Goal: Answer question/provide support

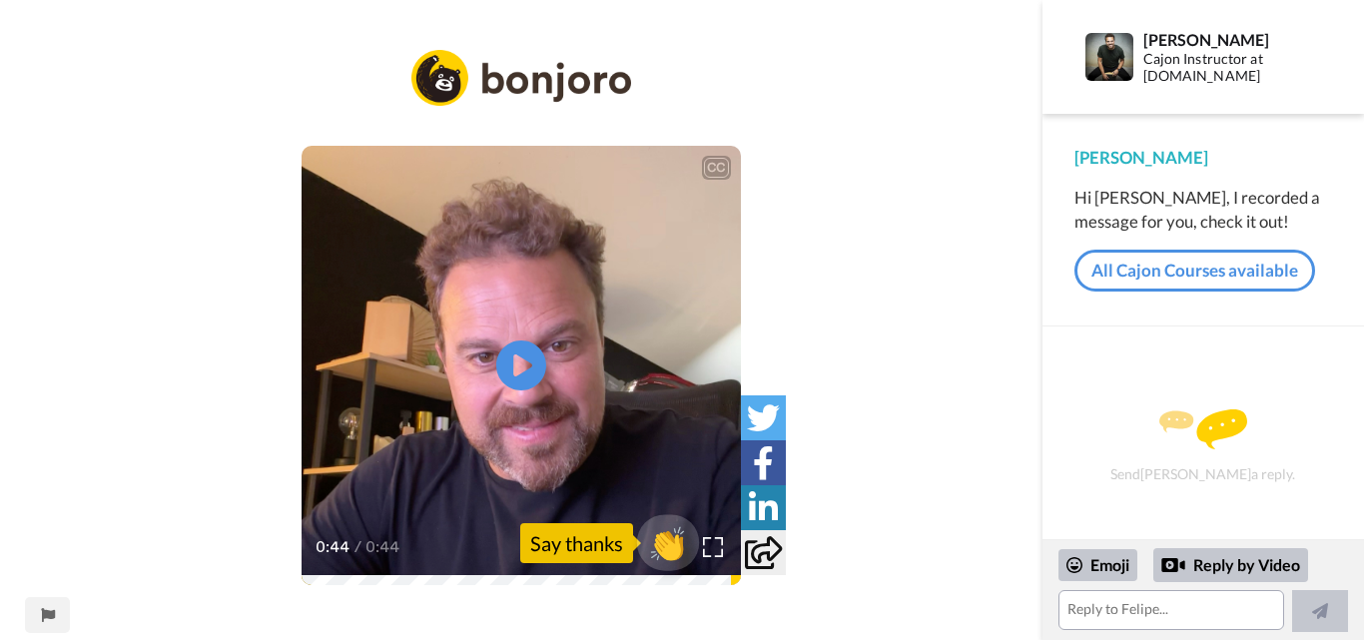
click at [676, 549] on span "👏" at bounding box center [668, 543] width 63 height 40
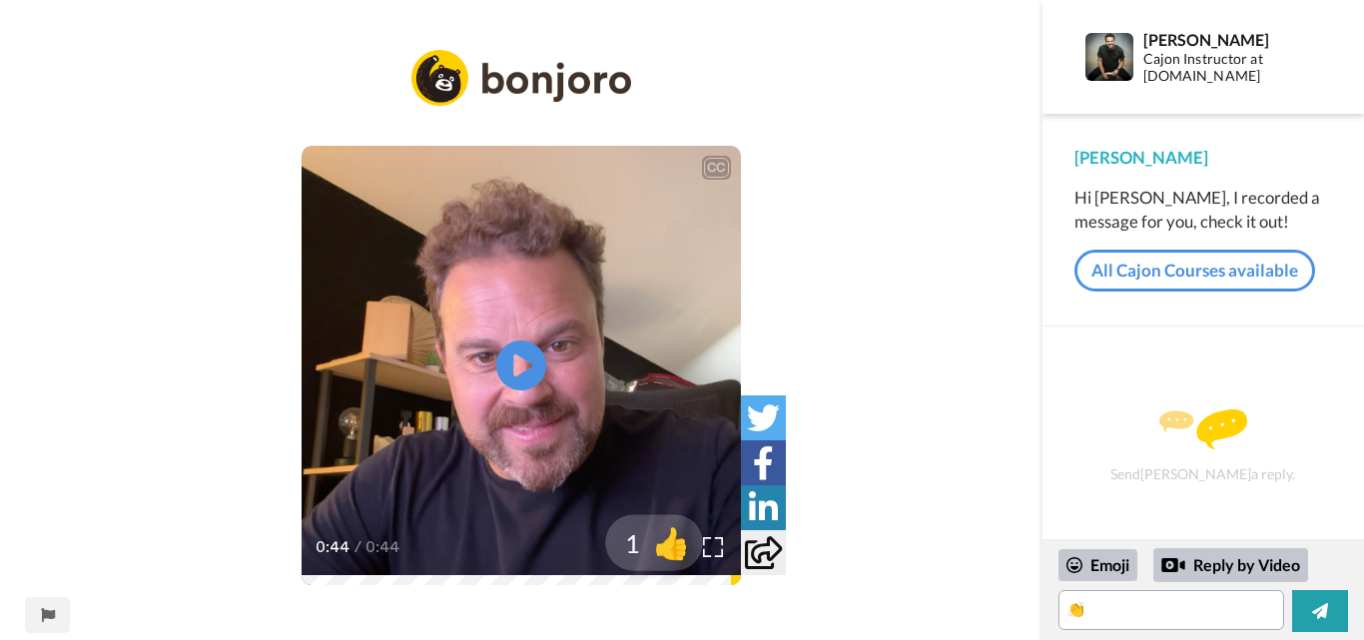
click at [678, 550] on span "👍" at bounding box center [671, 543] width 63 height 40
click at [679, 551] on span "🔥" at bounding box center [671, 543] width 63 height 40
drag, startPoint x: 1190, startPoint y: 613, endPoint x: 1001, endPoint y: 613, distance: 188.7
click at [1001, 613] on div "CC Play/Pause 0:44 / 0:44 3 😁 Report this page [PERSON_NAME] Cajon Instructor a…" at bounding box center [682, 320] width 1364 height 640
type textarea "👏👍🔥"
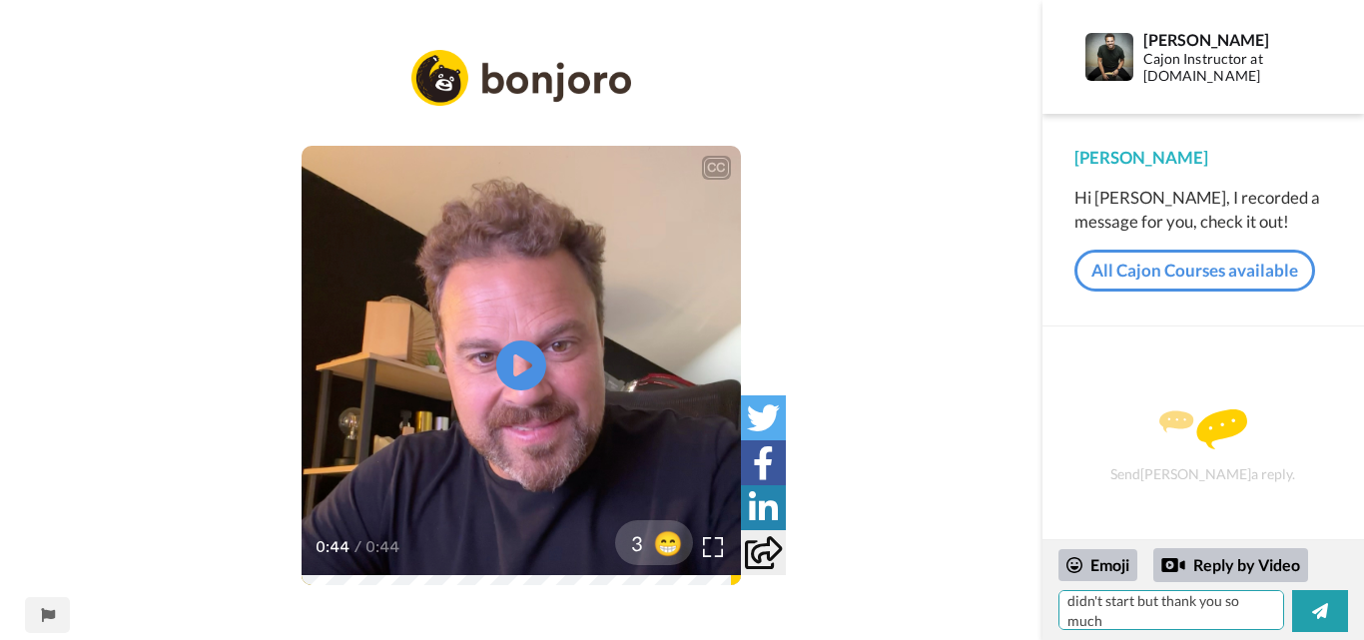
scroll to position [88, 0]
type textarea "Thank you I ordered a Cajon and when I saw you I registered for the free lesson…"
click at [1100, 559] on div "Emoji" at bounding box center [1097, 565] width 79 height 32
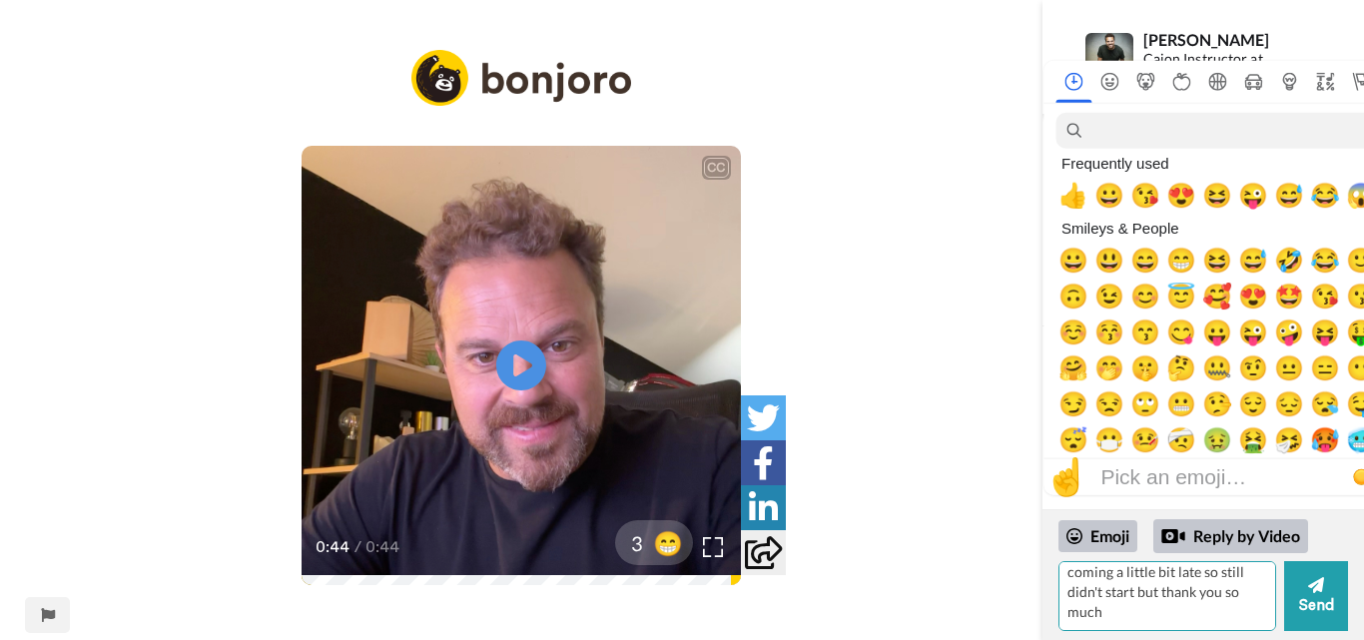
scroll to position [68, 0]
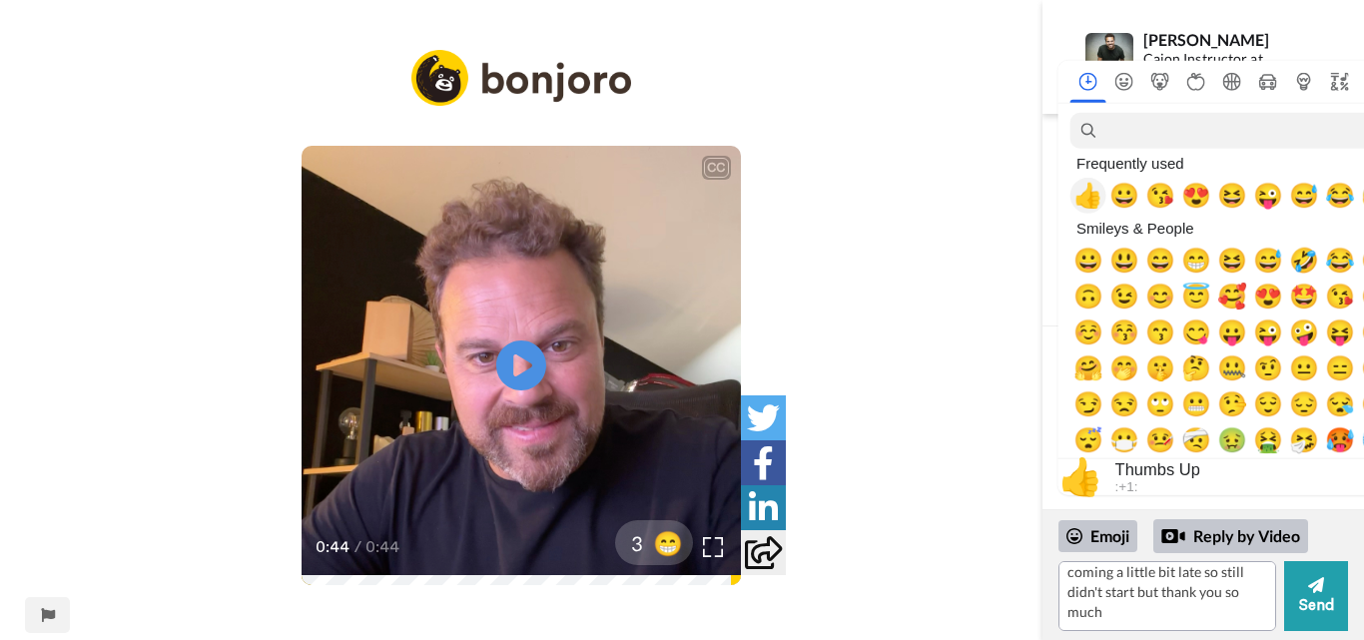
click at [1077, 193] on span "👍" at bounding box center [1088, 196] width 30 height 28
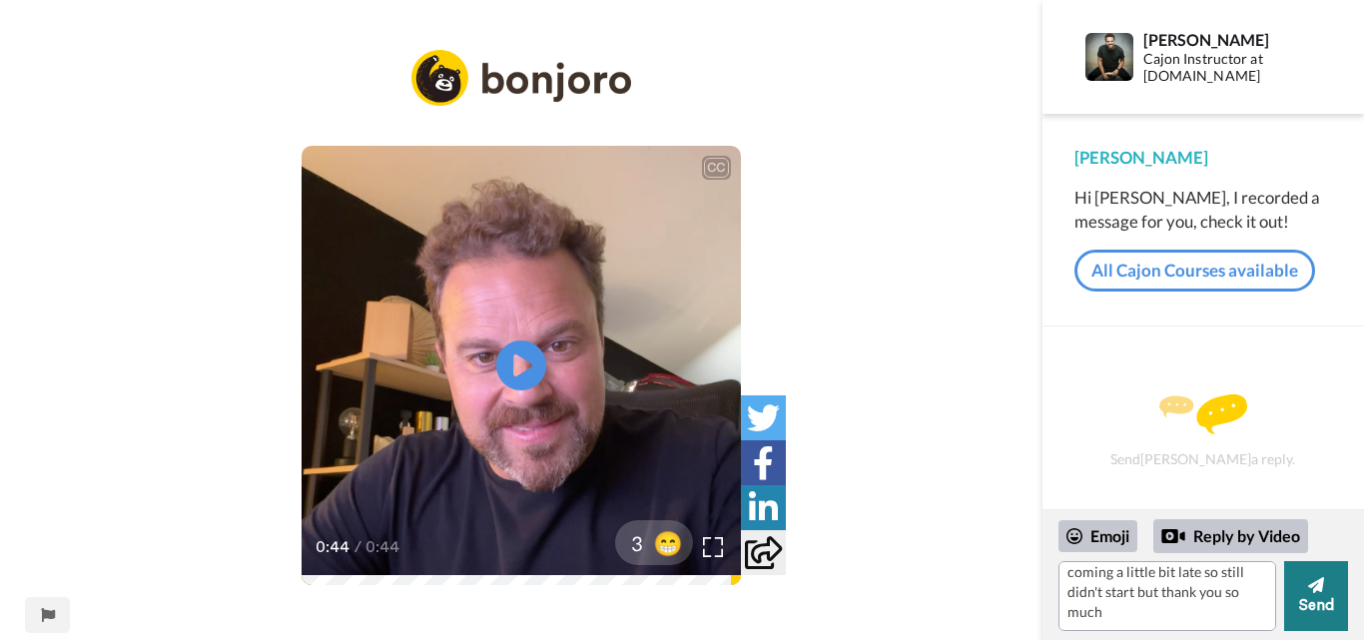
click at [1310, 584] on icon at bounding box center [1316, 585] width 16 height 20
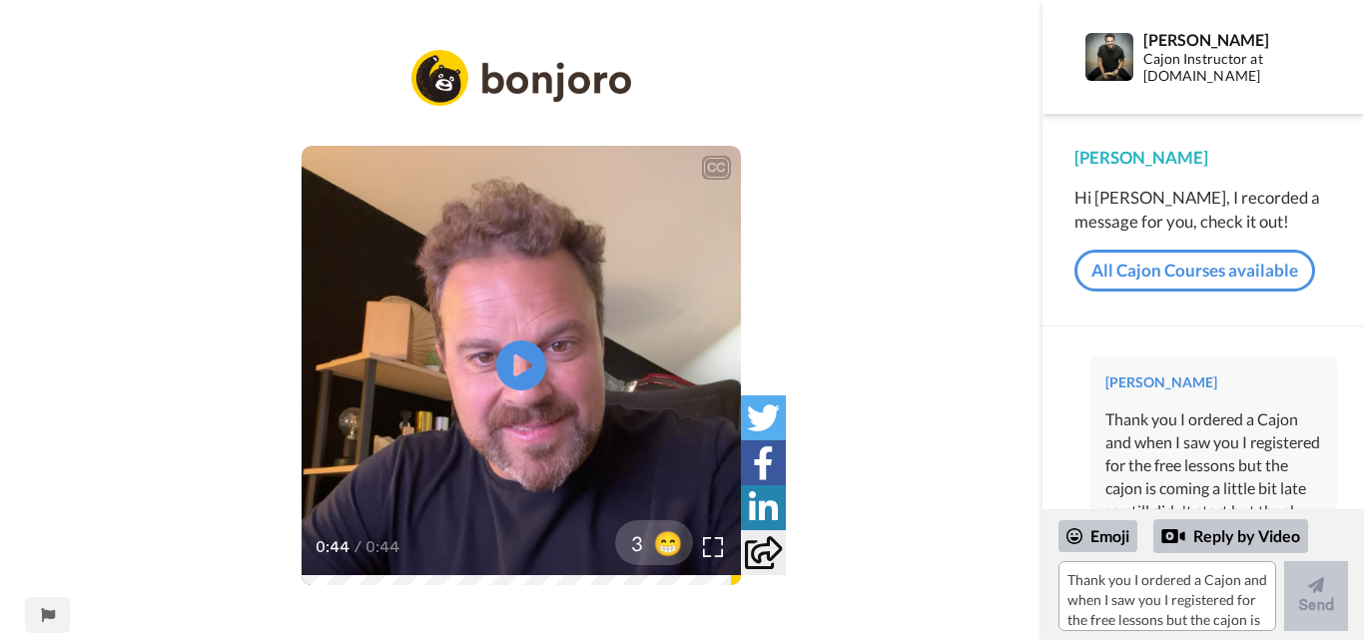
scroll to position [6, 0]
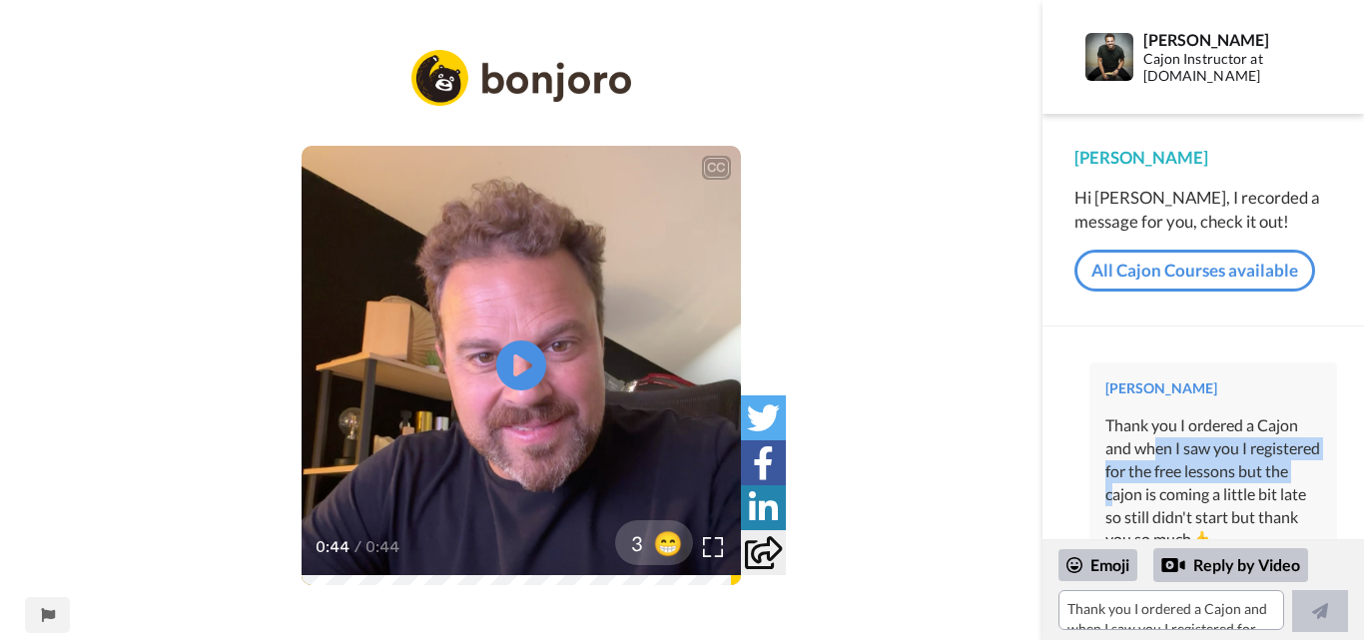
drag, startPoint x: 1155, startPoint y: 458, endPoint x: 1219, endPoint y: 500, distance: 76.4
click at [1219, 500] on div "Thank you I ordered a Cajon and when I saw you I registered for the free lesson…" at bounding box center [1213, 482] width 216 height 137
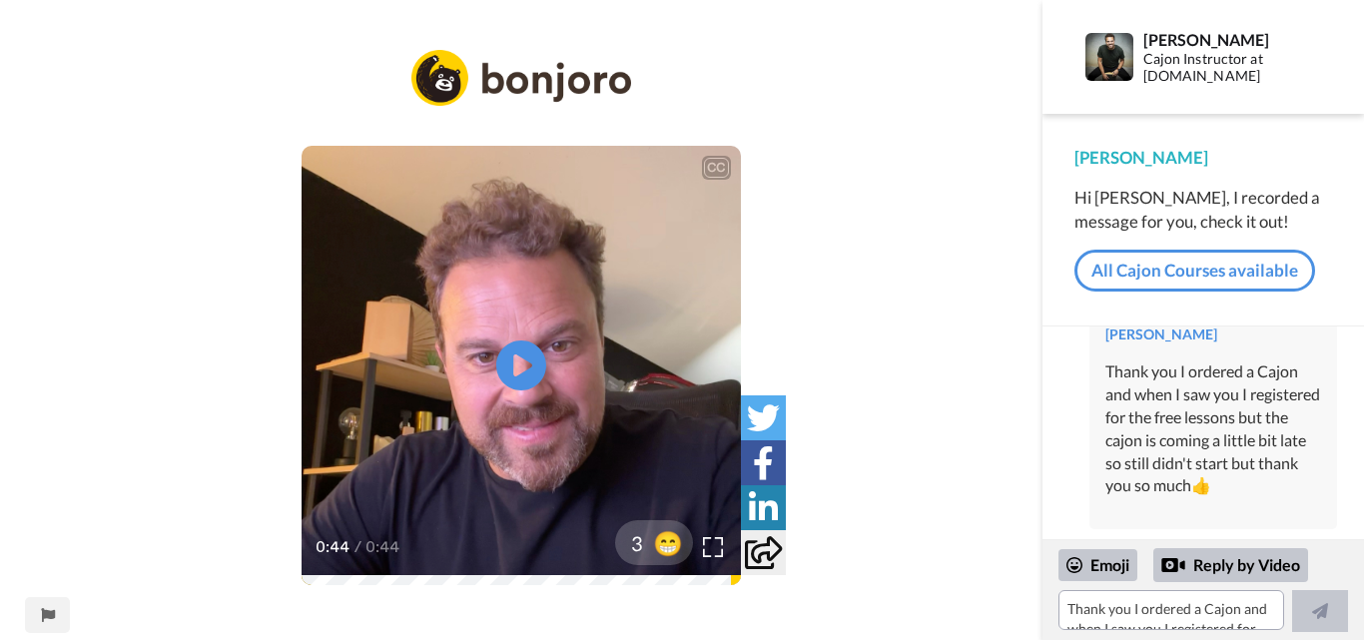
scroll to position [83, 0]
